Goal: Information Seeking & Learning: Learn about a topic

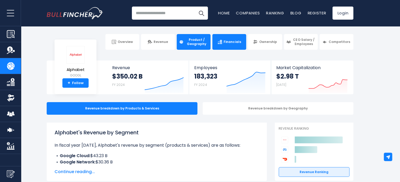
click at [233, 42] on span "Financials" at bounding box center [232, 42] width 17 height 4
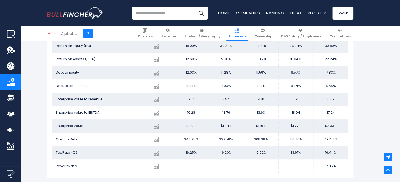
scroll to position [1050, 0]
